Goal: Task Accomplishment & Management: Use online tool/utility

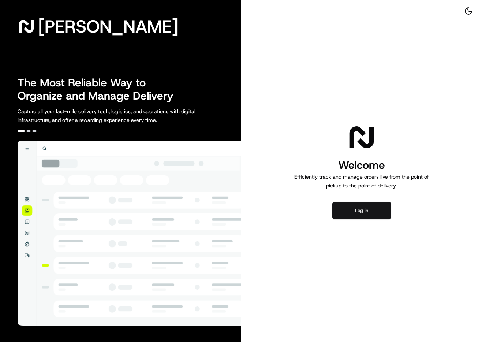
click at [358, 213] on button "Log in" at bounding box center [362, 211] width 59 height 18
